Goal: Task Accomplishment & Management: Use online tool/utility

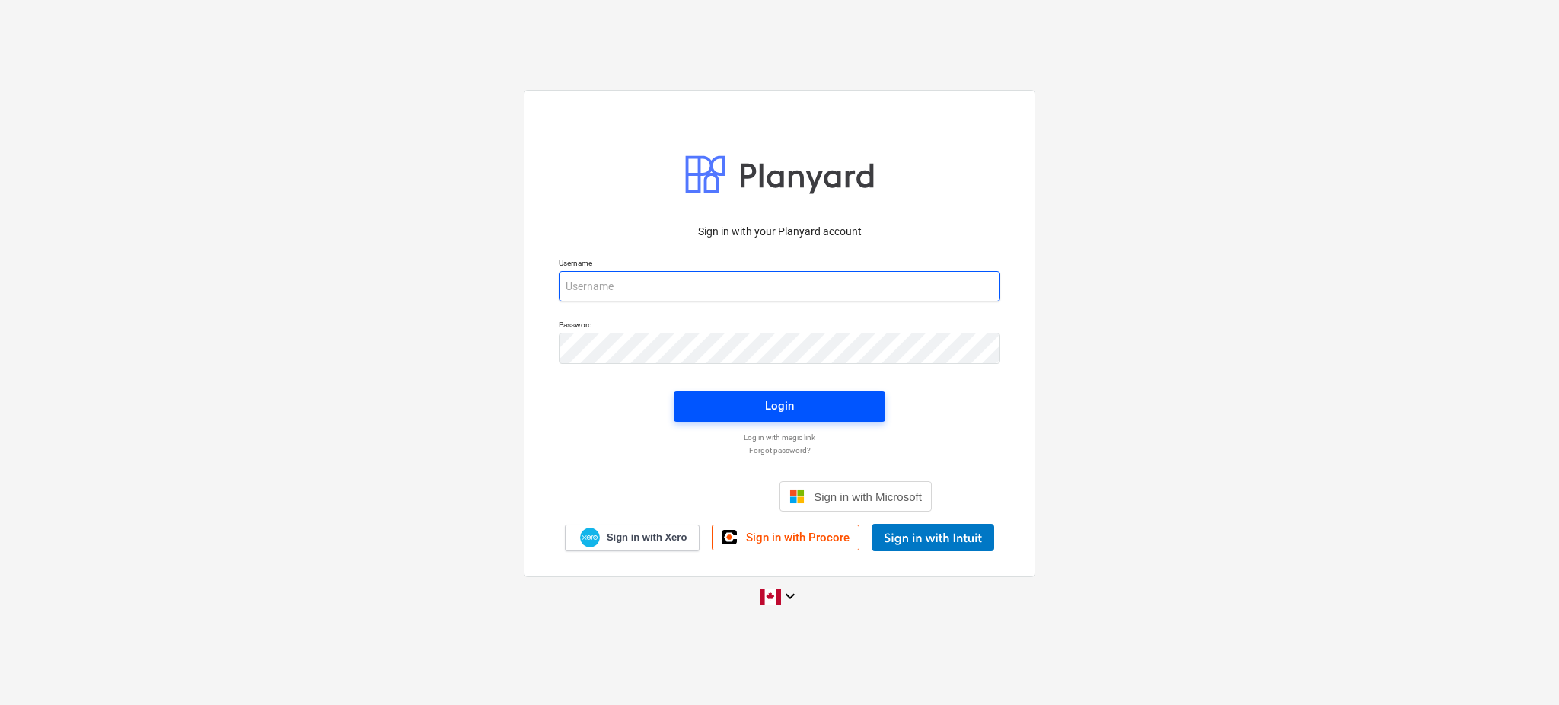
type input "[EMAIL_ADDRESS][DOMAIN_NAME]"
click at [745, 410] on span "Login" at bounding box center [779, 406] width 175 height 20
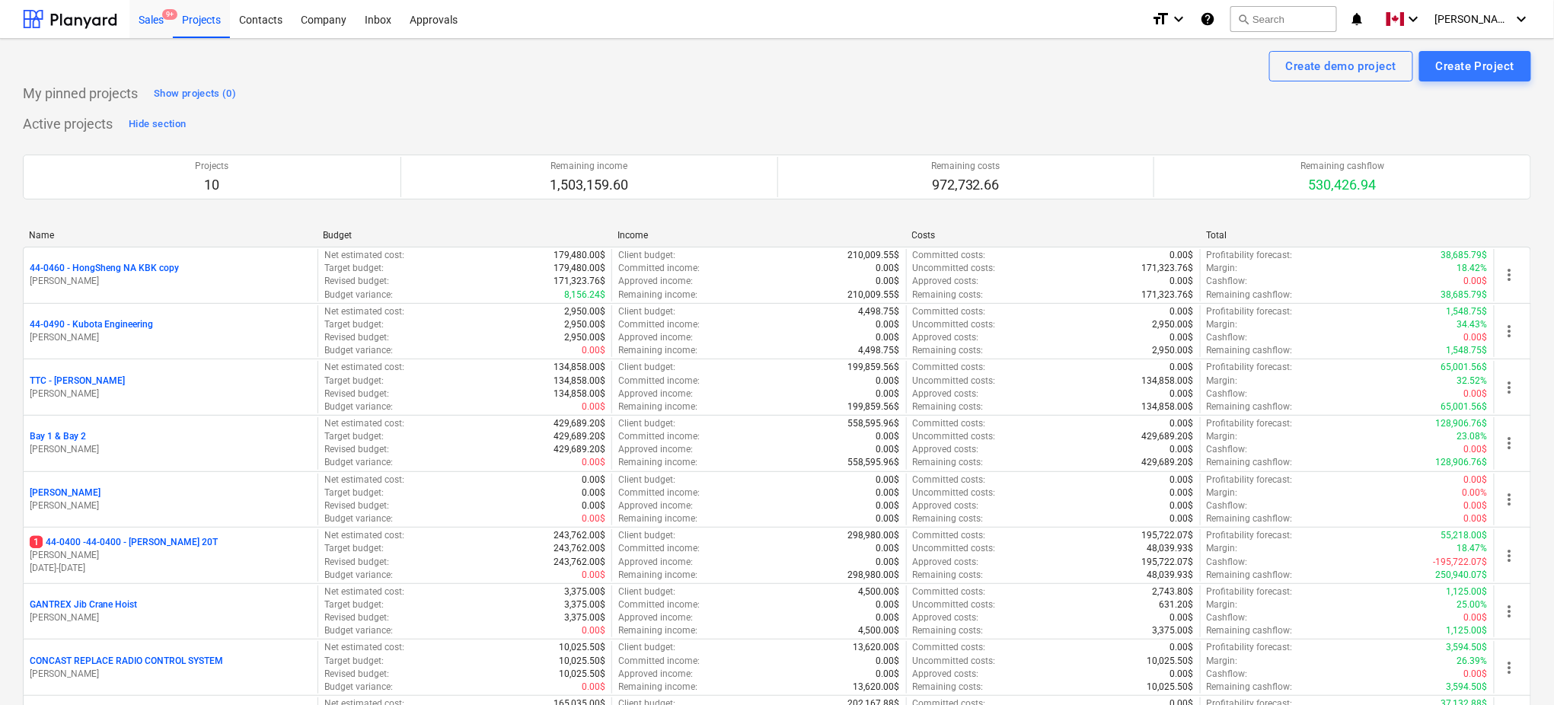
click at [156, 16] on div "Sales 9+" at bounding box center [150, 18] width 43 height 39
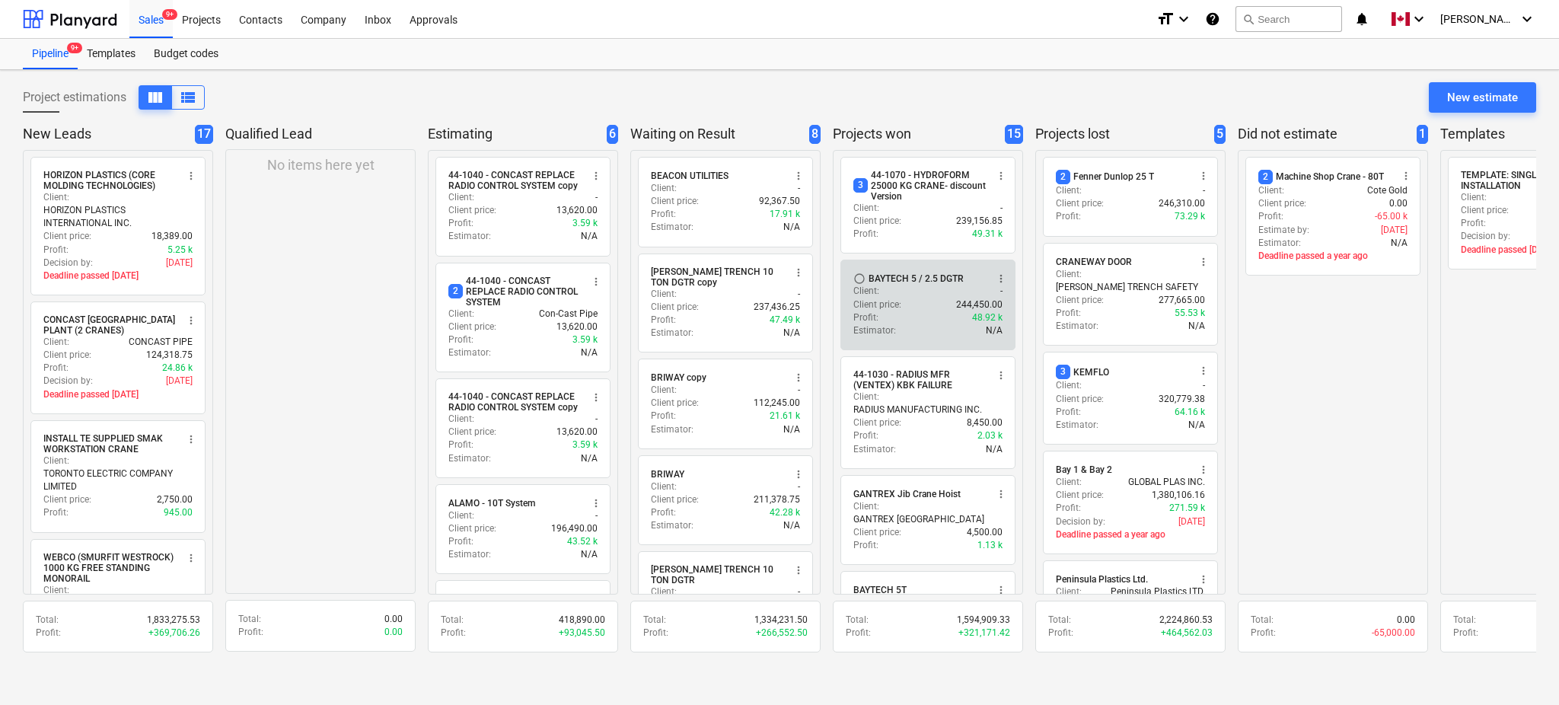
click at [908, 337] on div "Estimator : N/A" at bounding box center [928, 330] width 149 height 13
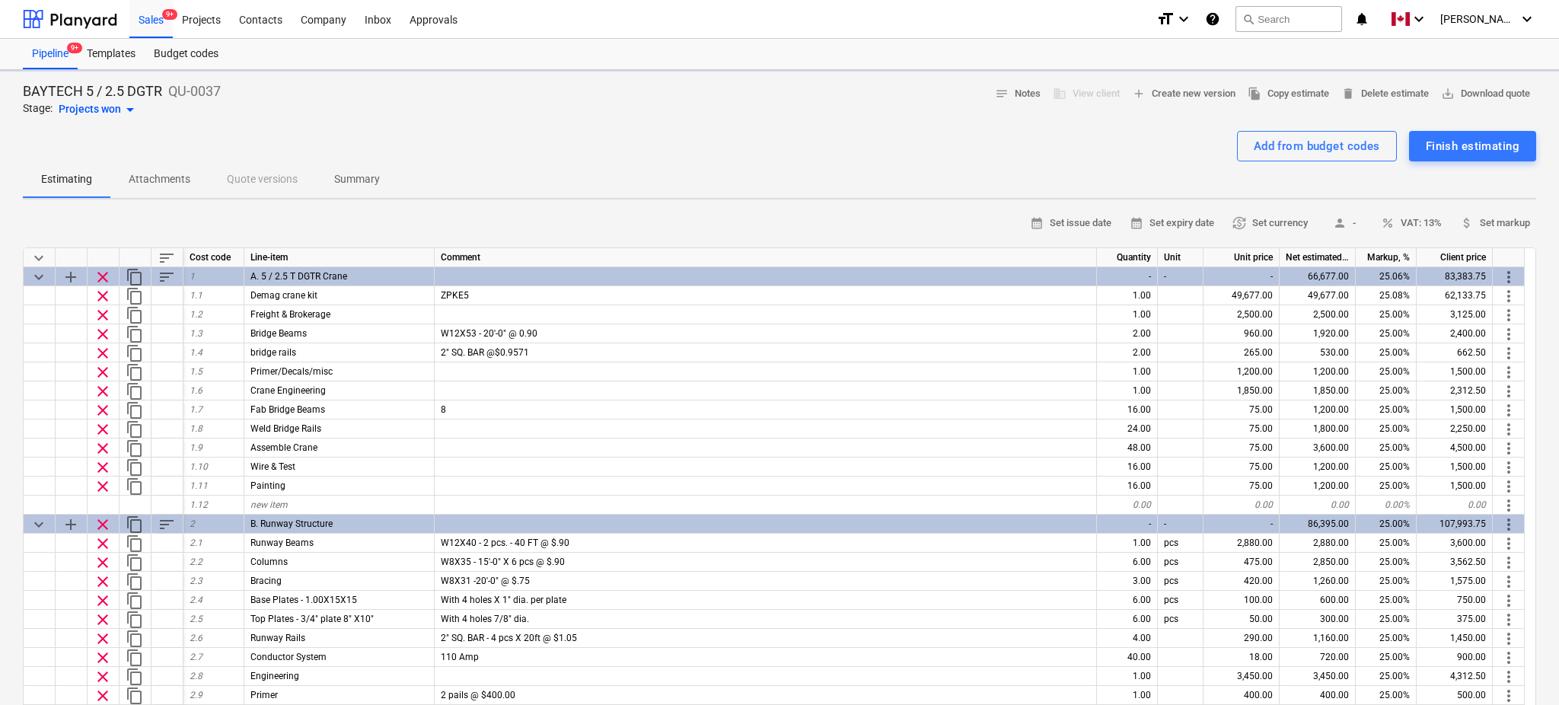
type textarea "x"
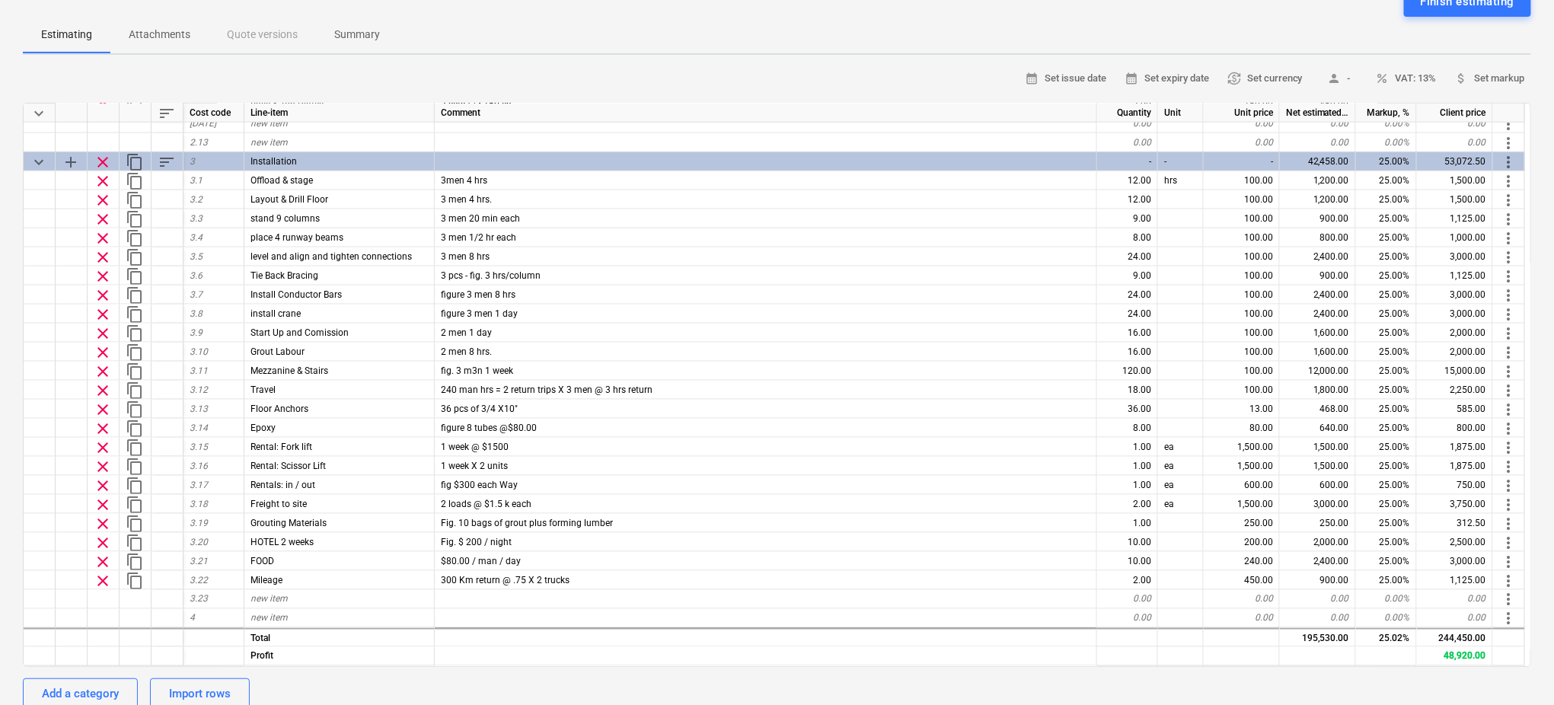
scroll to position [148, 0]
